Goal: Task Accomplishment & Management: Manage account settings

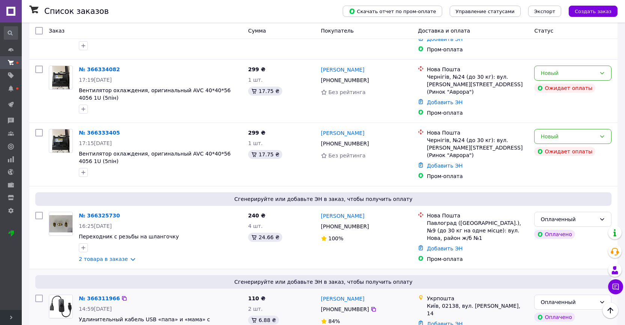
scroll to position [217, 0]
click at [603, 136] on icon at bounding box center [602, 137] width 4 height 2
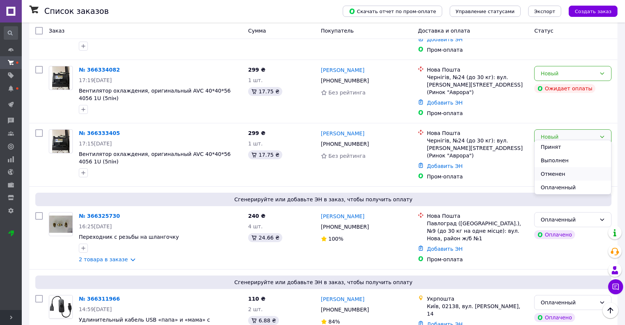
click at [566, 173] on li "Отменен" at bounding box center [572, 174] width 77 height 14
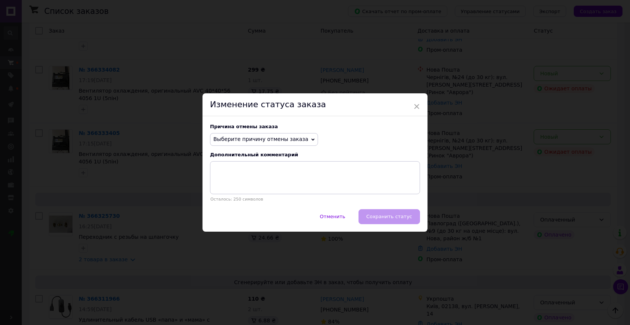
click at [306, 141] on span "Выберите причину отмены заказа" at bounding box center [264, 139] width 108 height 13
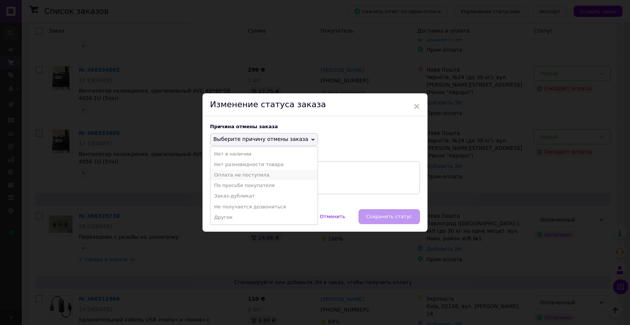
click at [278, 174] on li "Оплата не поступила" at bounding box center [264, 175] width 107 height 11
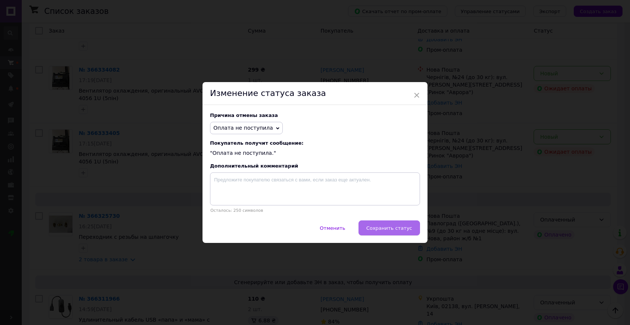
click at [373, 228] on span "Сохранить статус" at bounding box center [390, 229] width 46 height 6
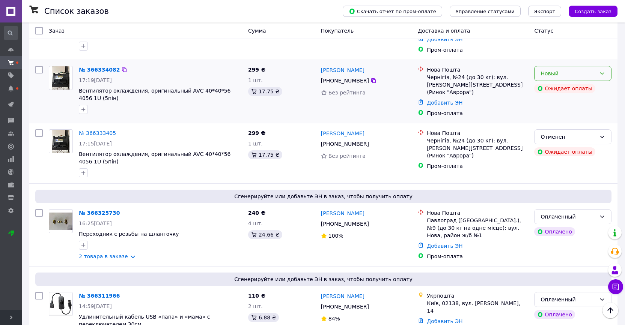
click at [602, 71] on icon at bounding box center [602, 74] width 6 height 6
click at [571, 117] on li "Отменен" at bounding box center [572, 114] width 77 height 14
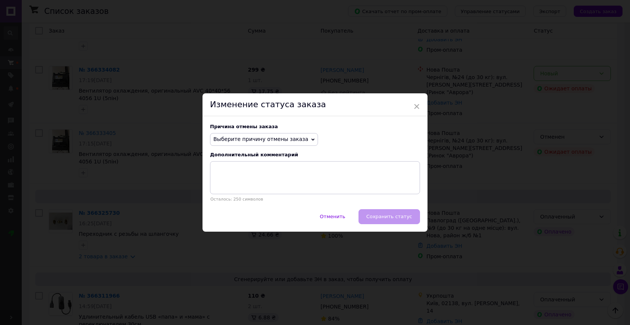
click at [303, 141] on span "Выберите причину отмены заказа" at bounding box center [264, 139] width 108 height 13
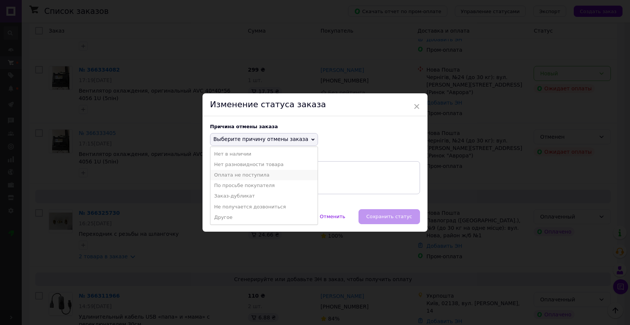
click at [281, 173] on li "Оплата не поступила" at bounding box center [264, 175] width 107 height 11
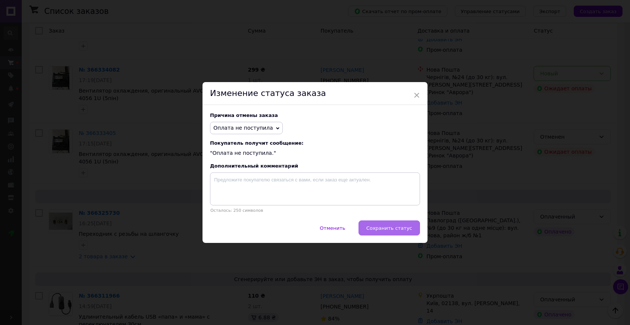
click at [382, 232] on button "Сохранить статус" at bounding box center [390, 228] width 62 height 15
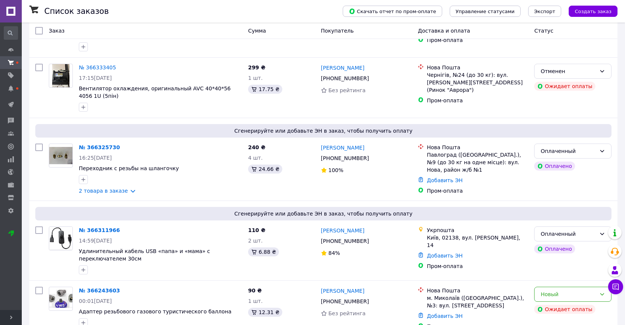
scroll to position [280, 0]
click at [123, 190] on link "2 товара в заказе" at bounding box center [103, 191] width 49 height 6
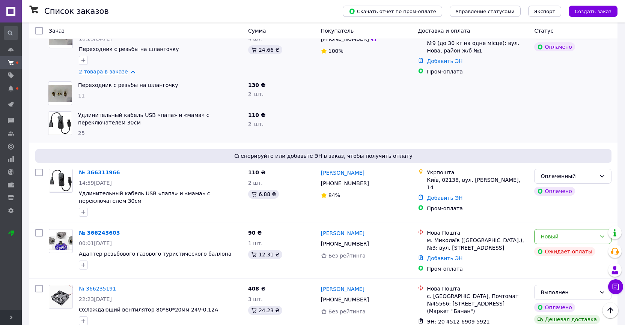
scroll to position [401, 0]
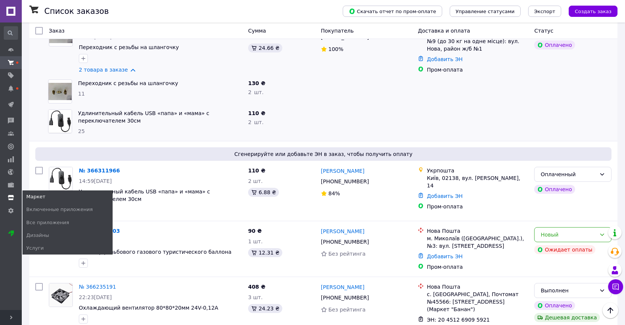
click at [15, 196] on span at bounding box center [11, 197] width 22 height 7
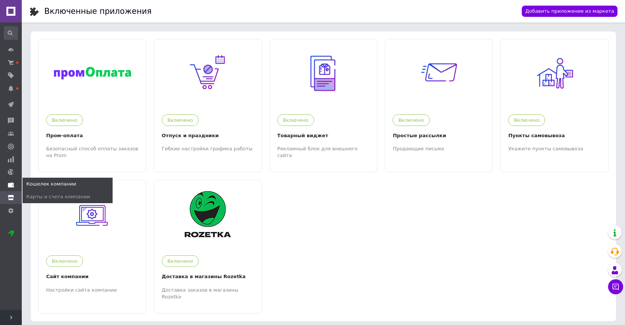
click at [9, 180] on link "Кошелек компании" at bounding box center [11, 185] width 22 height 13
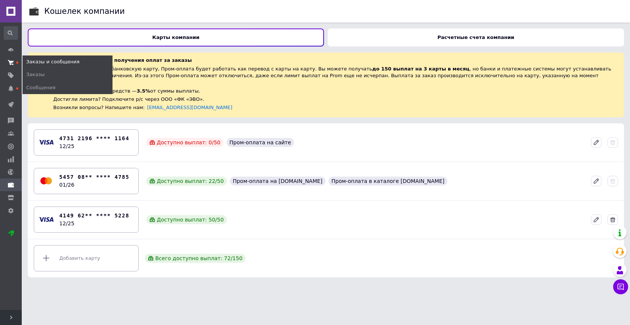
click at [13, 64] on use at bounding box center [11, 62] width 6 height 5
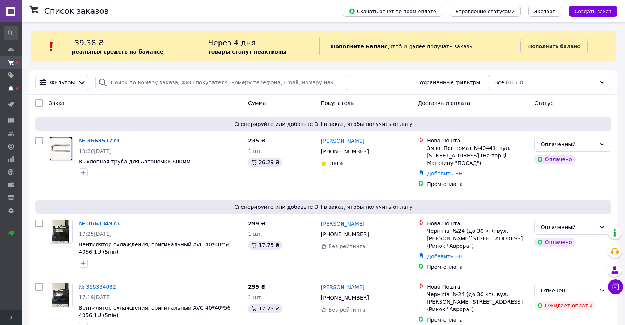
click at [14, 89] on span at bounding box center [11, 88] width 22 height 7
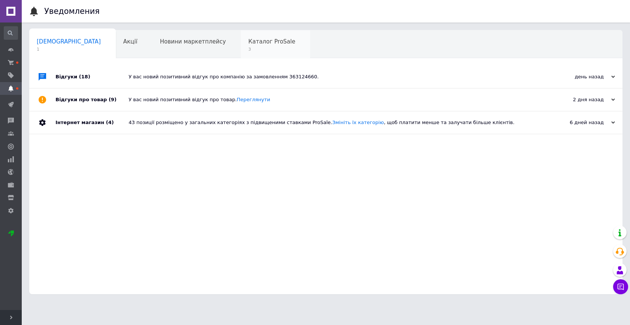
click at [248, 43] on span "Каталог ProSale" at bounding box center [271, 41] width 47 height 7
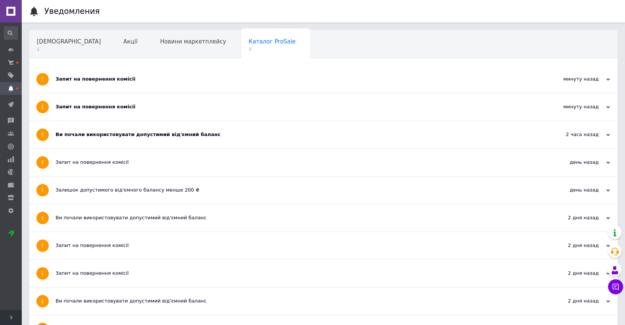
click at [115, 135] on div "Ви почали використовувати допустимий від'ємний баланс" at bounding box center [295, 134] width 479 height 7
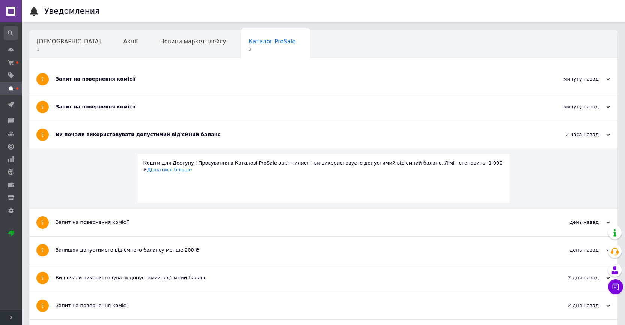
click at [105, 111] on div "Запит на повернення комісії" at bounding box center [295, 106] width 479 height 27
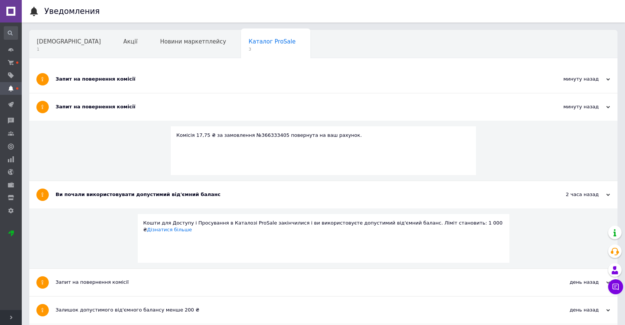
click at [99, 84] on div "Запит на повернення комісії" at bounding box center [295, 79] width 479 height 27
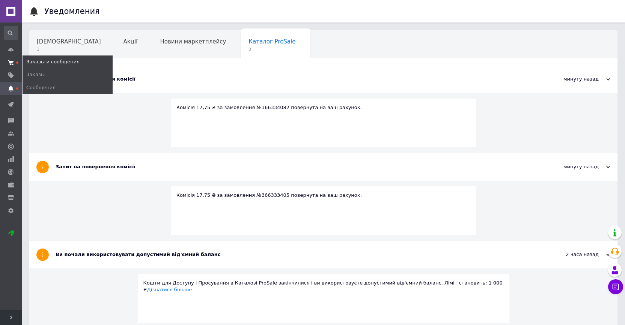
click at [12, 60] on icon at bounding box center [11, 63] width 6 height 6
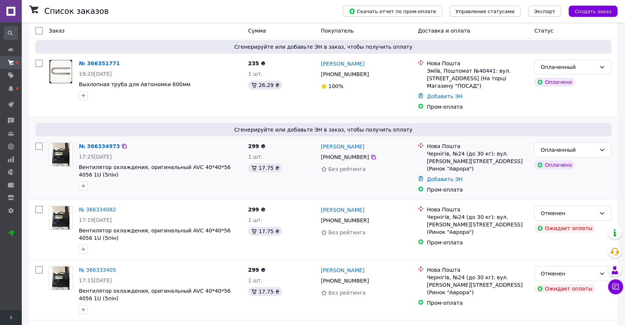
scroll to position [77, 0]
